Goal: Task Accomplishment & Management: Manage account settings

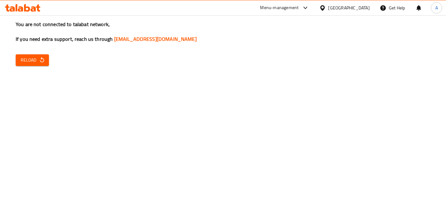
click at [41, 62] on icon "button" at bounding box center [42, 60] width 6 height 6
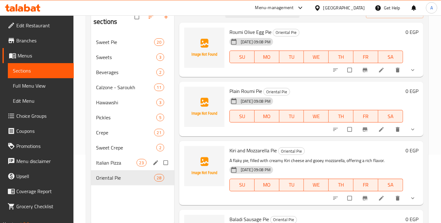
scroll to position [70, 0]
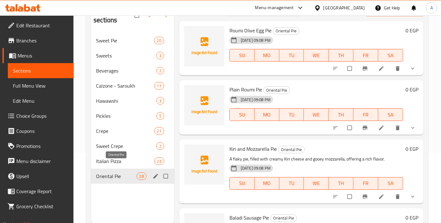
click at [113, 172] on span "Oriental Pie" at bounding box center [116, 176] width 40 height 8
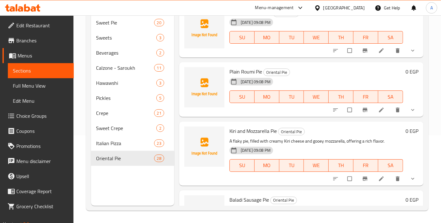
scroll to position [0, 0]
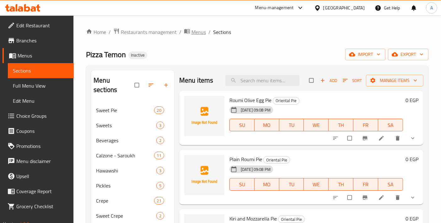
click at [197, 30] on span "Menus" at bounding box center [198, 32] width 14 height 8
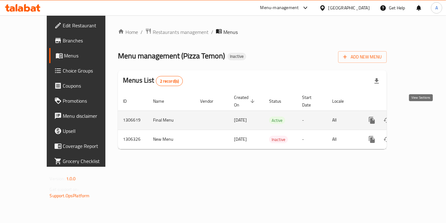
click at [421, 116] on icon "enhanced table" at bounding box center [417, 120] width 8 height 8
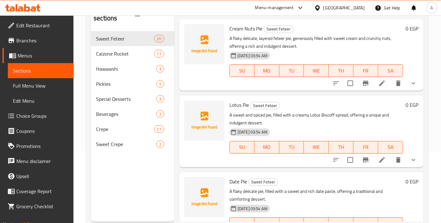
scroll to position [88, 0]
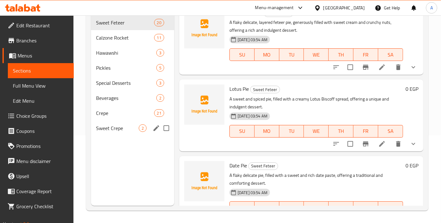
click at [111, 124] on span "Sweet Crepe" at bounding box center [117, 128] width 43 height 8
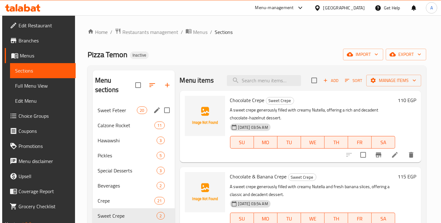
click at [128, 103] on div "Sweet Feteer 20" at bounding box center [134, 110] width 82 height 15
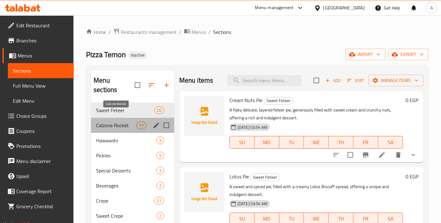
click at [113, 121] on span "Calzone Rocket" at bounding box center [116, 125] width 40 height 8
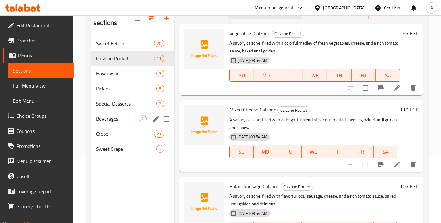
scroll to position [88, 0]
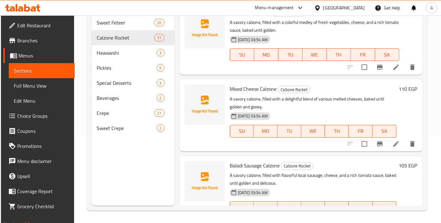
click at [110, 128] on div "Menu sections Sweet Feteer 20 Calzone Rocket 11 Hawawshi 3 Pickles 5 Special De…" at bounding box center [133, 94] width 82 height 223
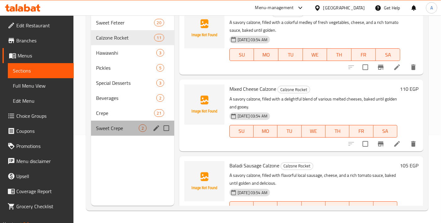
click at [111, 124] on span "Sweet Crepe" at bounding box center [117, 128] width 43 height 8
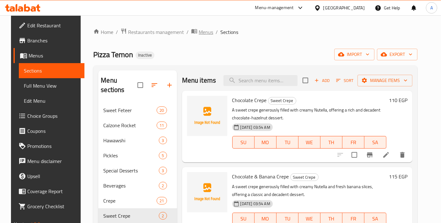
click at [199, 33] on span "Menus" at bounding box center [206, 32] width 14 height 8
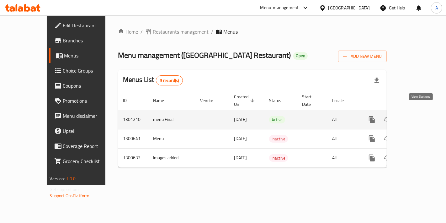
click at [418, 116] on icon "enhanced table" at bounding box center [417, 120] width 8 height 8
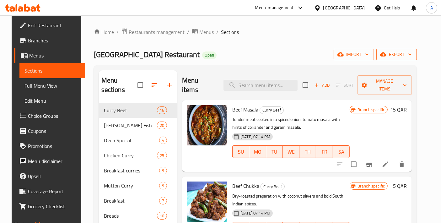
click at [403, 58] on button "export" at bounding box center [396, 55] width 40 height 12
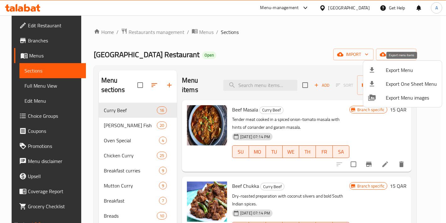
click at [390, 66] on span "Export Menu" at bounding box center [411, 70] width 51 height 8
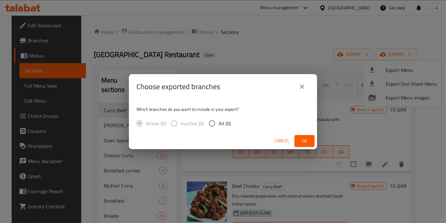
click at [227, 122] on span "All (0)" at bounding box center [225, 124] width 12 height 8
click at [219, 122] on input "All (0)" at bounding box center [211, 123] width 13 height 13
radio input "true"
click at [142, 123] on input "Active (1)" at bounding box center [139, 123] width 13 height 13
radio input "true"
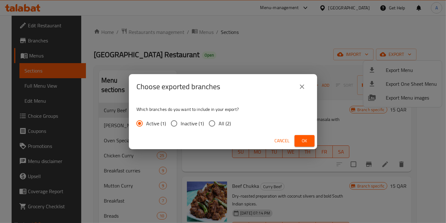
click at [303, 145] on button "Ok" at bounding box center [305, 141] width 20 height 12
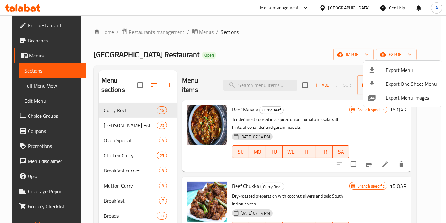
click at [225, 43] on div at bounding box center [223, 111] width 446 height 223
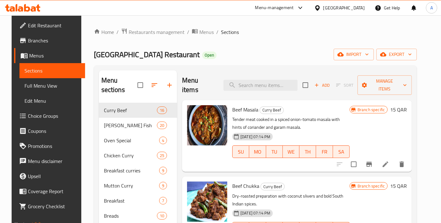
click at [47, 29] on span "Edit Restaurant" at bounding box center [54, 26] width 52 height 8
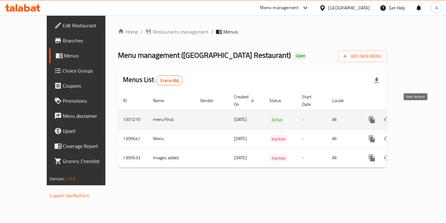
click at [420, 117] on icon "enhanced table" at bounding box center [417, 120] width 6 height 6
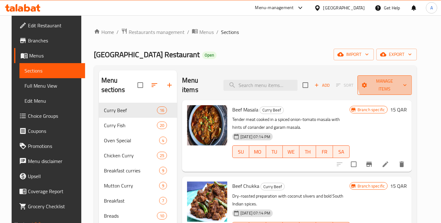
click at [402, 77] on span "Manage items" at bounding box center [384, 85] width 44 height 16
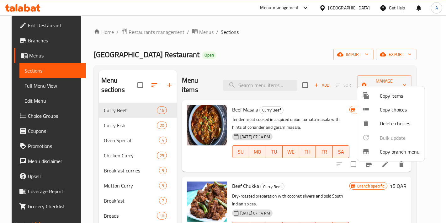
click at [378, 153] on div at bounding box center [371, 152] width 18 height 8
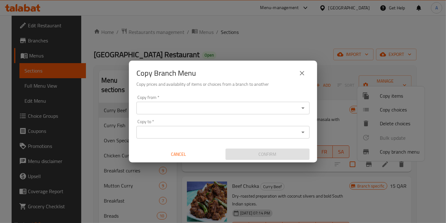
click at [205, 107] on input "Copy from   *" at bounding box center [217, 108] width 159 height 9
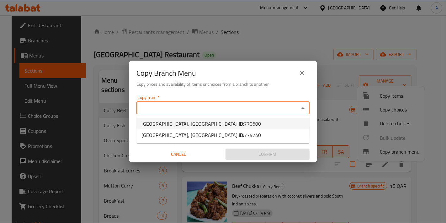
click at [207, 120] on span "[GEOGRAPHIC_DATA], Bin Omran ID: 770600" at bounding box center [201, 124] width 120 height 8
type input "[GEOGRAPHIC_DATA], [GEOGRAPHIC_DATA]"
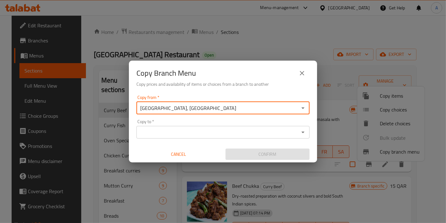
click at [204, 128] on input "Copy to   *" at bounding box center [217, 132] width 159 height 9
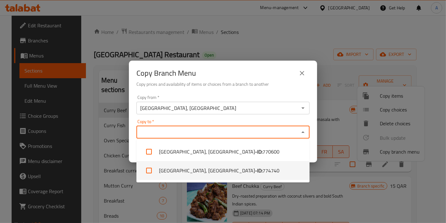
click at [197, 169] on li "[GEOGRAPHIC_DATA], [GEOGRAPHIC_DATA] - ID: 774740" at bounding box center [222, 170] width 173 height 19
checkbox input "true"
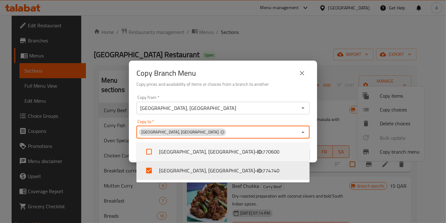
click at [314, 150] on div "Copy from   * [GEOGRAPHIC_DATA], Bin Omran Copy from * Copy to   * [GEOGRAPHIC_…" at bounding box center [223, 128] width 188 height 70
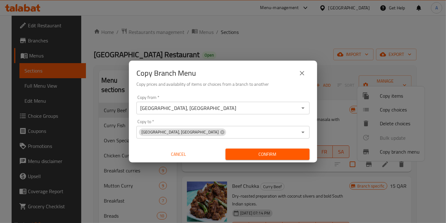
click at [303, 158] on button "Confirm" at bounding box center [268, 154] width 84 height 12
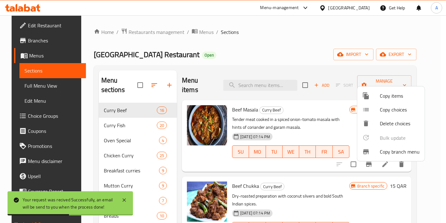
click at [45, 84] on div at bounding box center [223, 111] width 446 height 223
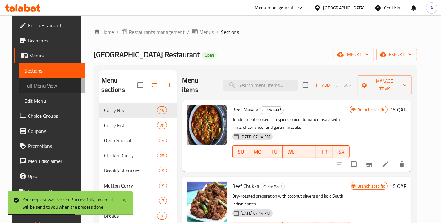
click at [45, 84] on span "Full Menu View" at bounding box center [52, 86] width 56 height 8
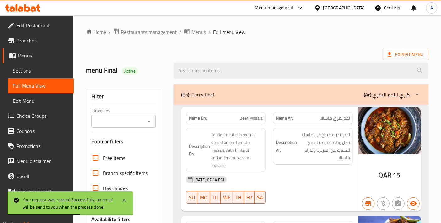
scroll to position [70, 0]
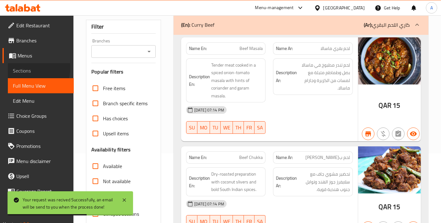
click at [27, 67] on span "Sections" at bounding box center [41, 71] width 56 height 8
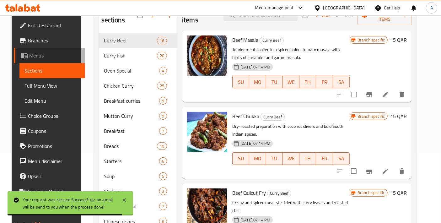
click at [41, 53] on span "Menus" at bounding box center [54, 56] width 51 height 8
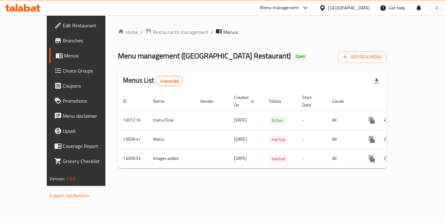
click at [63, 41] on span "Branches" at bounding box center [89, 41] width 53 height 8
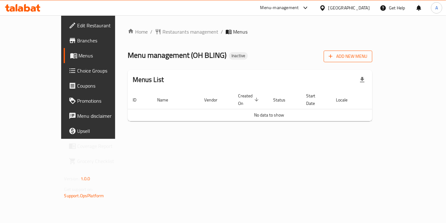
click at [372, 50] on button "Add New Menu" at bounding box center [348, 56] width 49 height 12
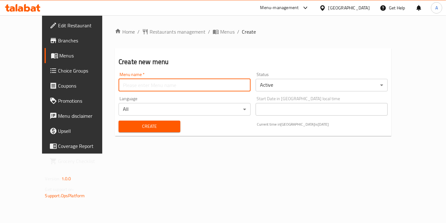
drag, startPoint x: 238, startPoint y: 88, endPoint x: 234, endPoint y: 88, distance: 3.5
click at [238, 88] on input "text" at bounding box center [185, 85] width 132 height 13
type input "New Menu"
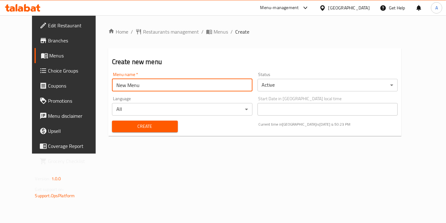
click at [129, 120] on div "Create" at bounding box center [144, 126] width 73 height 19
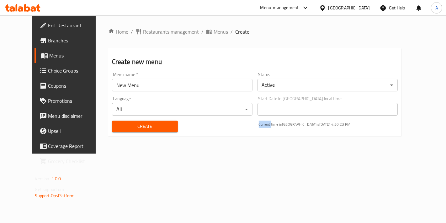
click at [129, 120] on div "Create" at bounding box center [144, 126] width 73 height 19
click at [129, 122] on span "Create" at bounding box center [145, 126] width 56 height 8
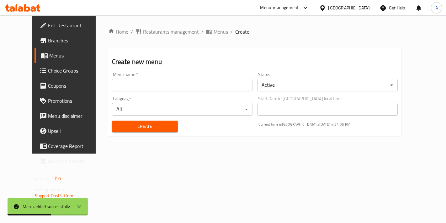
click at [202, 36] on div "Home / Restaurants management / Menus / Create Create new menu Menu name   * Me…" at bounding box center [255, 84] width 294 height 113
click at [214, 35] on span "Menus" at bounding box center [221, 32] width 14 height 8
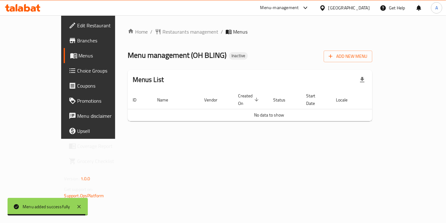
click at [77, 28] on span "Edit Restaurant" at bounding box center [103, 26] width 53 height 8
